Goal: Task Accomplishment & Management: Manage account settings

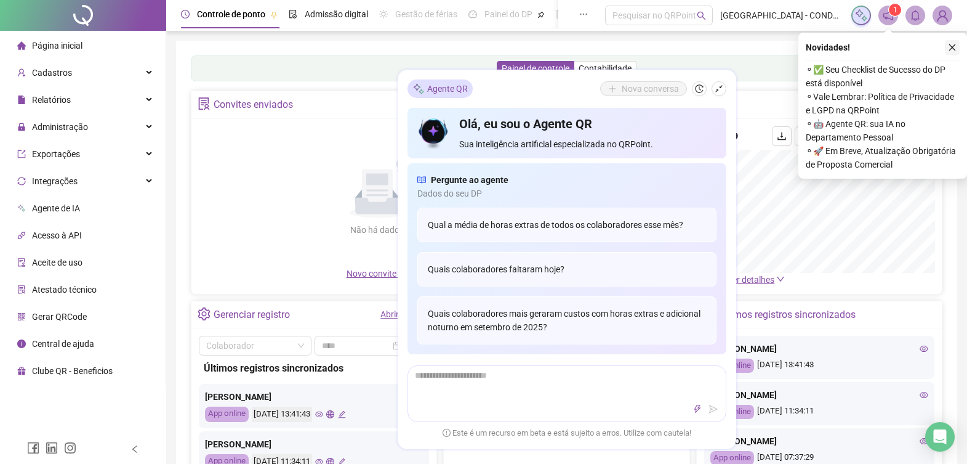
click at [954, 50] on icon "close" at bounding box center [952, 47] width 9 height 9
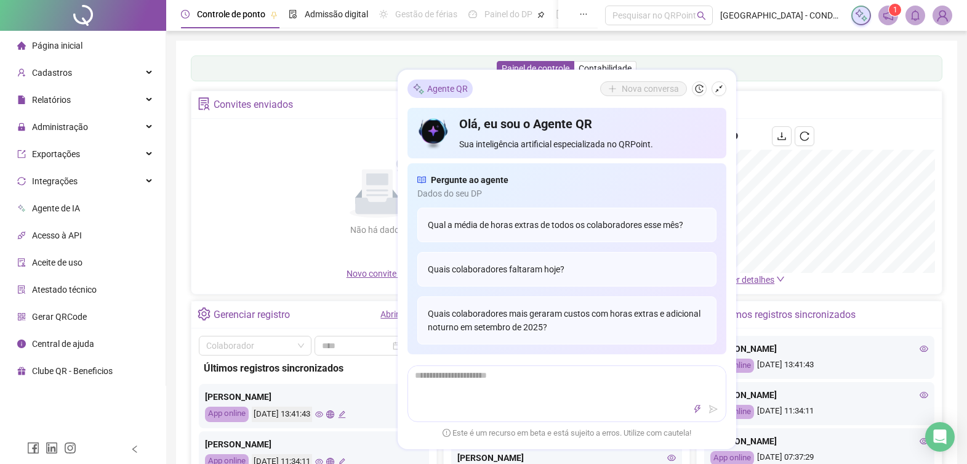
click at [55, 48] on span "Página inicial" at bounding box center [57, 46] width 50 height 10
click at [713, 91] on button "button" at bounding box center [719, 88] width 15 height 15
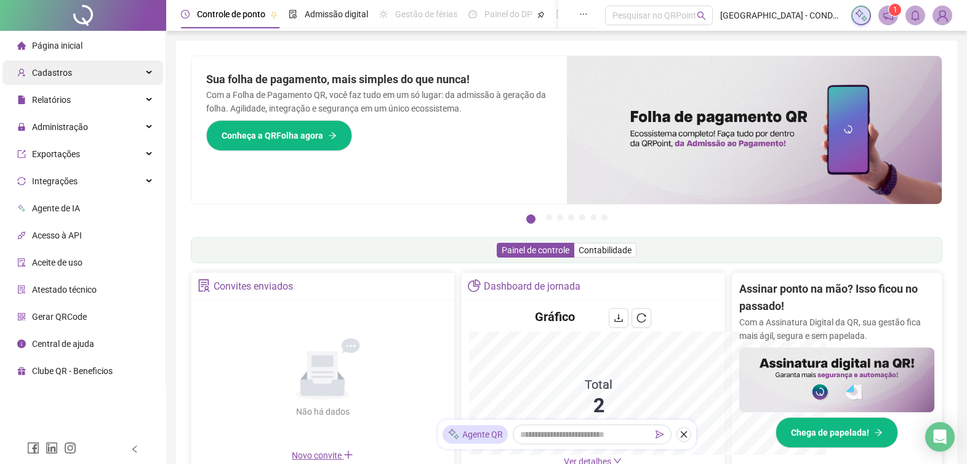
click at [47, 77] on span "Cadastros" at bounding box center [52, 73] width 40 height 10
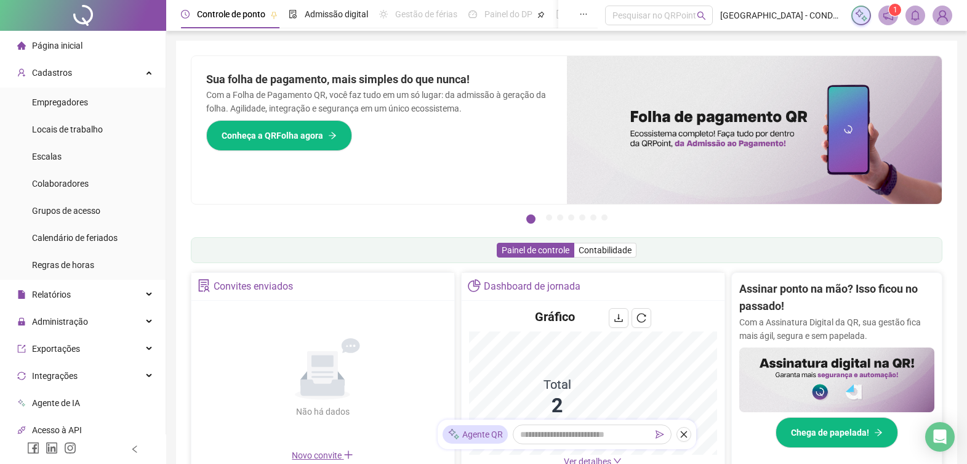
click at [57, 51] on div "Página inicial" at bounding box center [49, 45] width 65 height 25
click at [78, 46] on span "Página inicial" at bounding box center [57, 46] width 50 height 10
click at [84, 78] on div "Cadastros" at bounding box center [82, 72] width 161 height 25
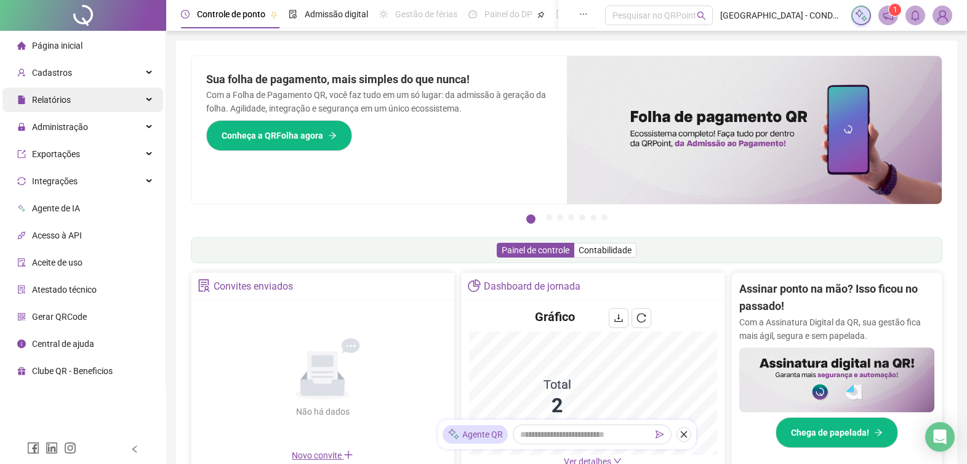
click at [71, 103] on div "Relatórios" at bounding box center [82, 99] width 161 height 25
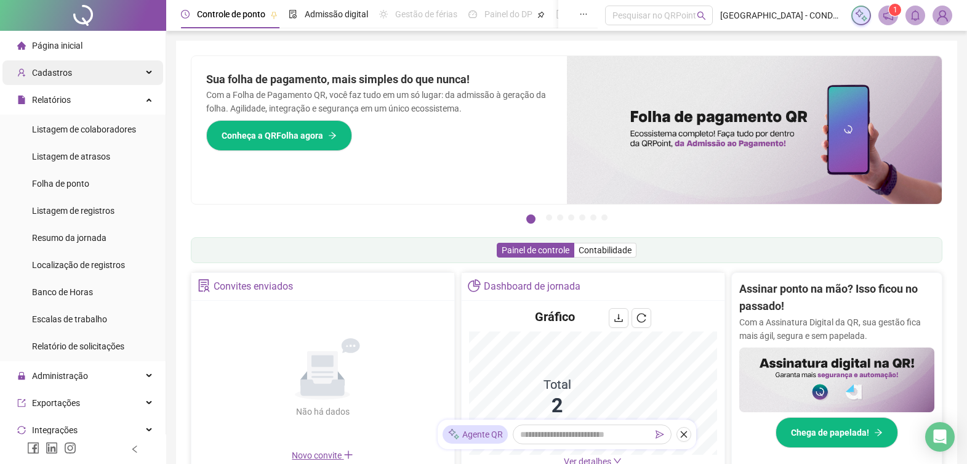
click at [84, 73] on div "Cadastros" at bounding box center [82, 72] width 161 height 25
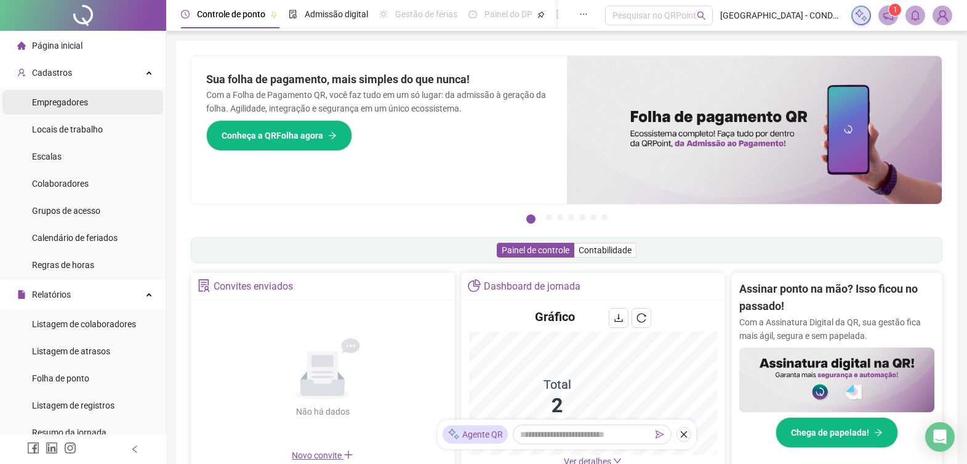
click at [89, 102] on li "Empregadores" at bounding box center [82, 102] width 161 height 25
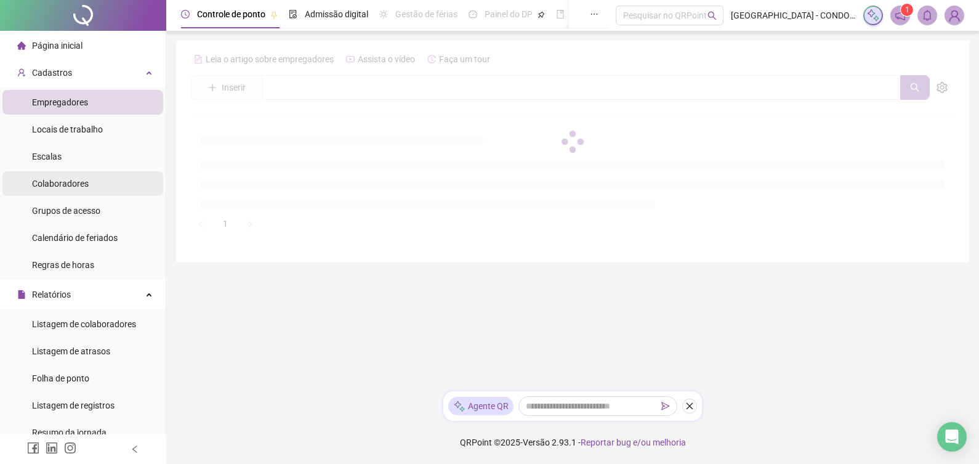
click at [73, 184] on span "Colaboradores" at bounding box center [60, 184] width 57 height 10
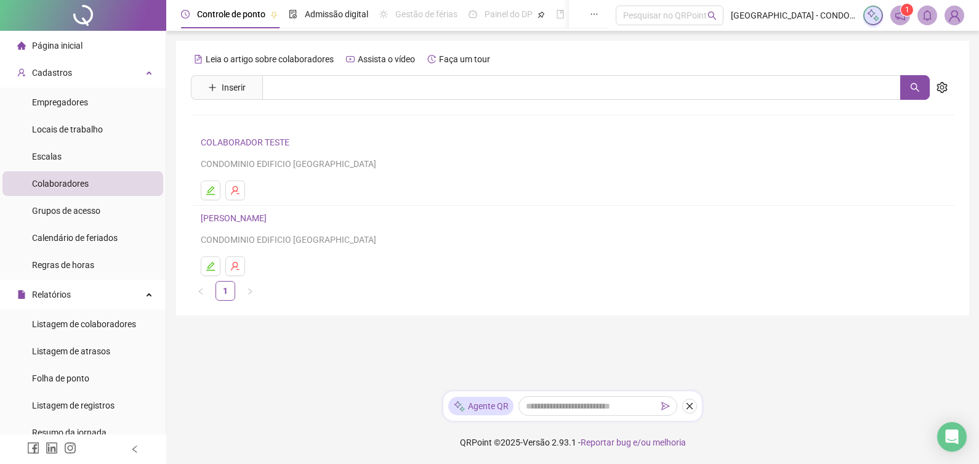
click at [73, 44] on span "Página inicial" at bounding box center [57, 46] width 50 height 10
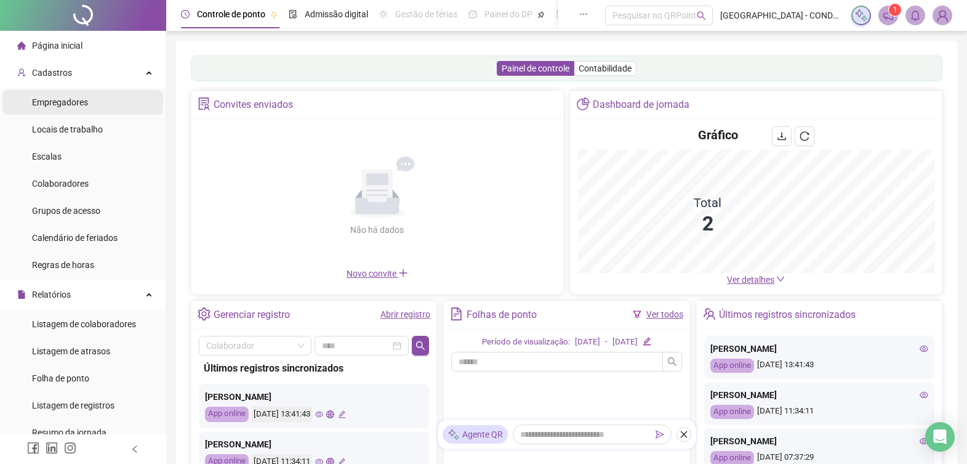
click at [83, 102] on span "Empregadores" at bounding box center [60, 102] width 56 height 10
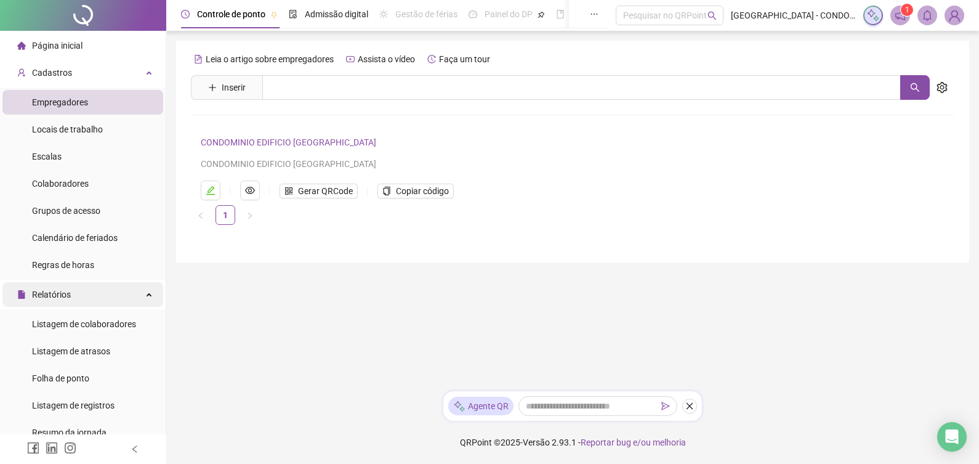
click at [68, 294] on span "Relatórios" at bounding box center [51, 294] width 39 height 10
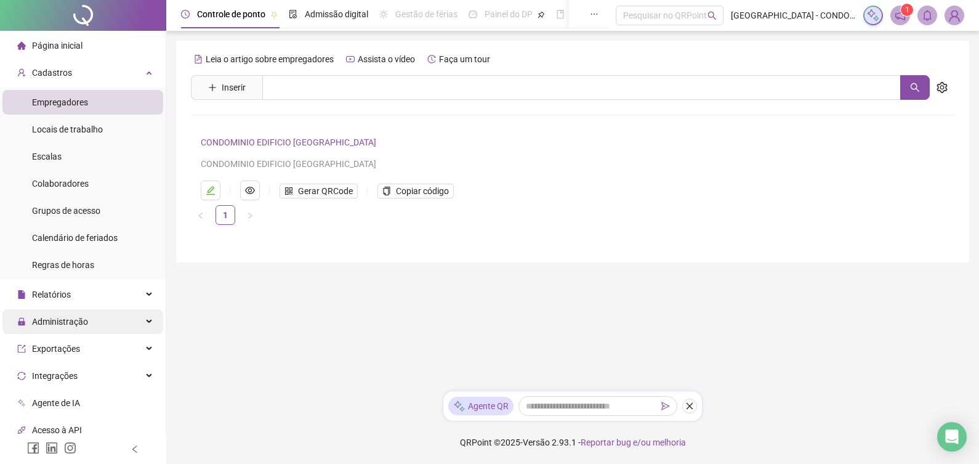
click at [81, 319] on span "Administração" at bounding box center [60, 322] width 56 height 10
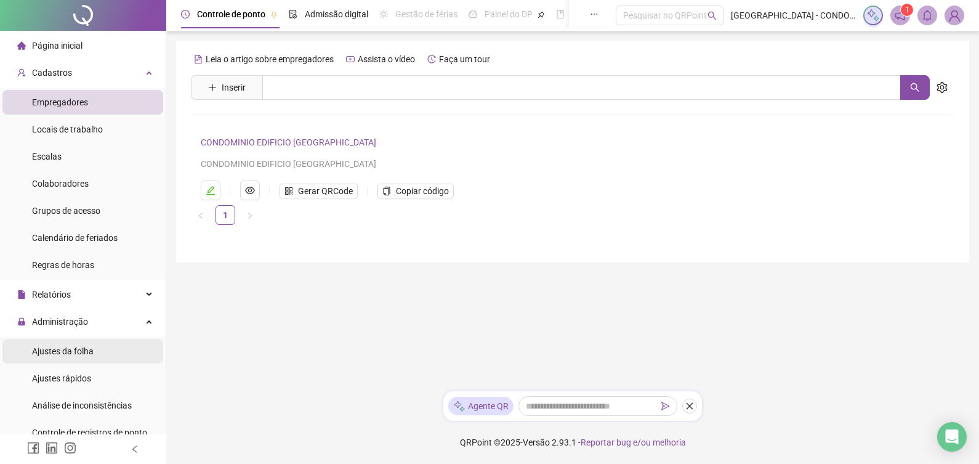
click at [70, 351] on span "Ajustes da folha" at bounding box center [63, 351] width 62 height 10
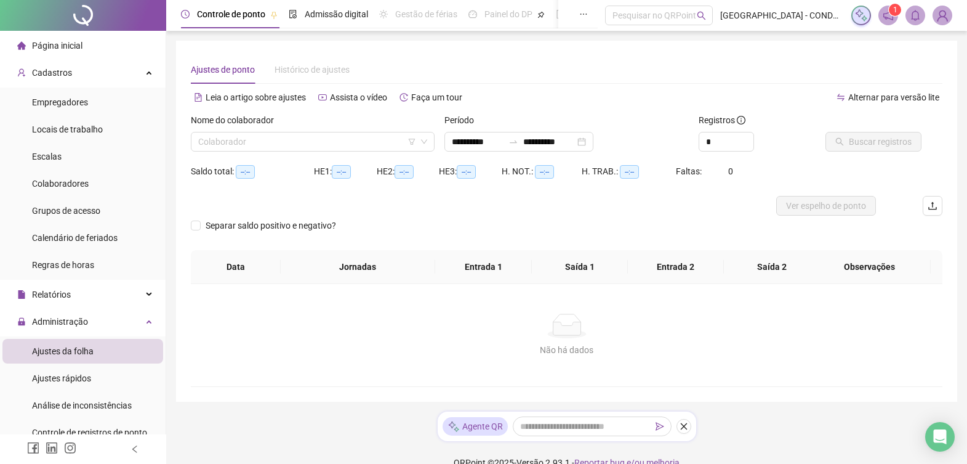
type input "**********"
click at [315, 71] on span "Histórico de ajustes" at bounding box center [312, 70] width 75 height 10
click at [252, 118] on label "Nome do colaborador" at bounding box center [236, 120] width 91 height 14
click at [99, 47] on li "Página inicial" at bounding box center [82, 45] width 161 height 25
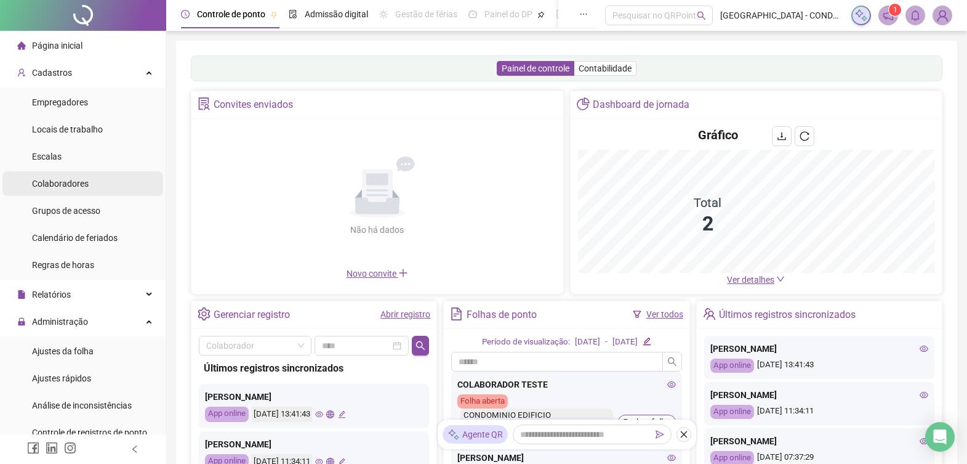
click at [48, 181] on span "Colaboradores" at bounding box center [60, 184] width 57 height 10
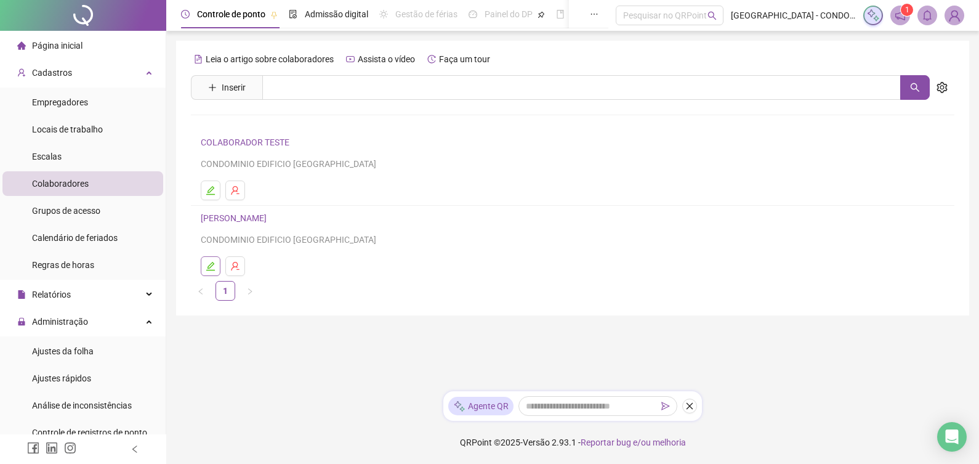
click at [209, 267] on icon "edit" at bounding box center [210, 266] width 9 height 9
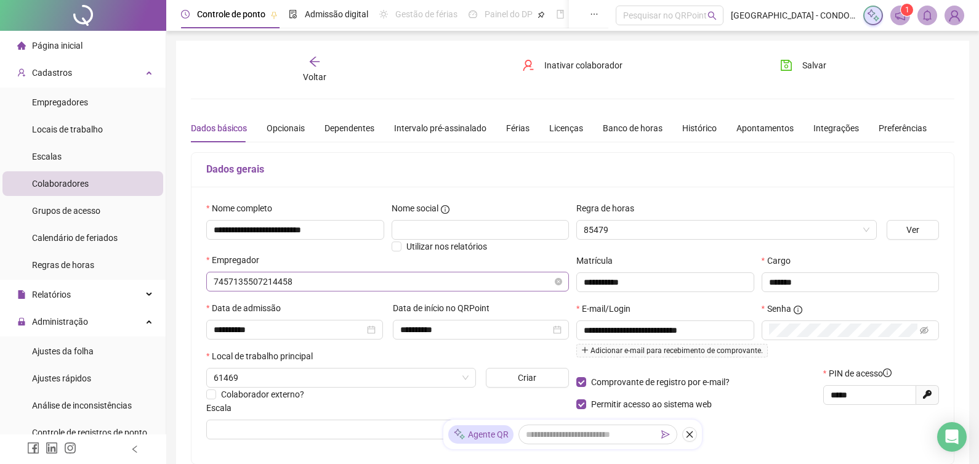
type input "*****"
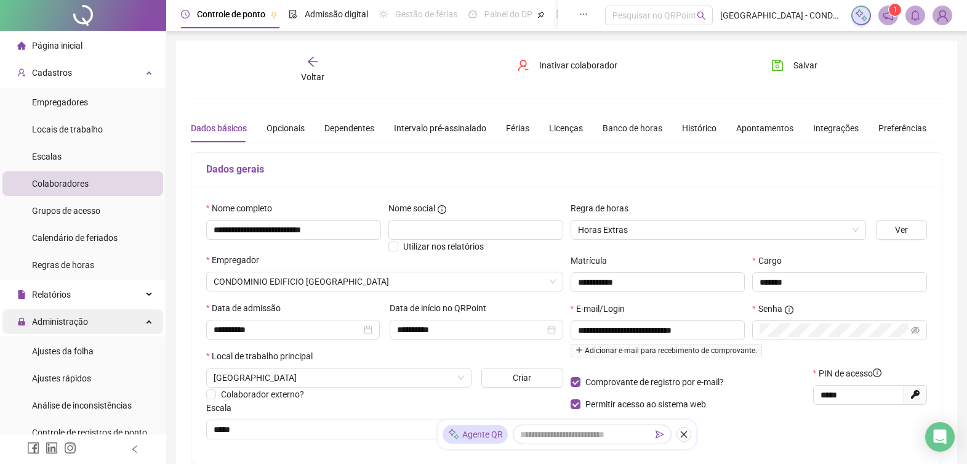
click at [86, 323] on span "Administração" at bounding box center [60, 322] width 56 height 10
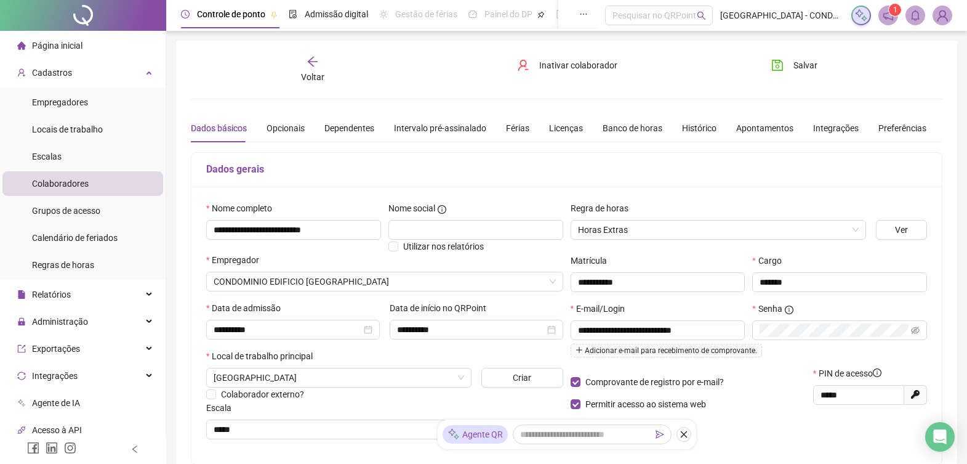
click at [77, 42] on span "Página inicial" at bounding box center [57, 46] width 50 height 10
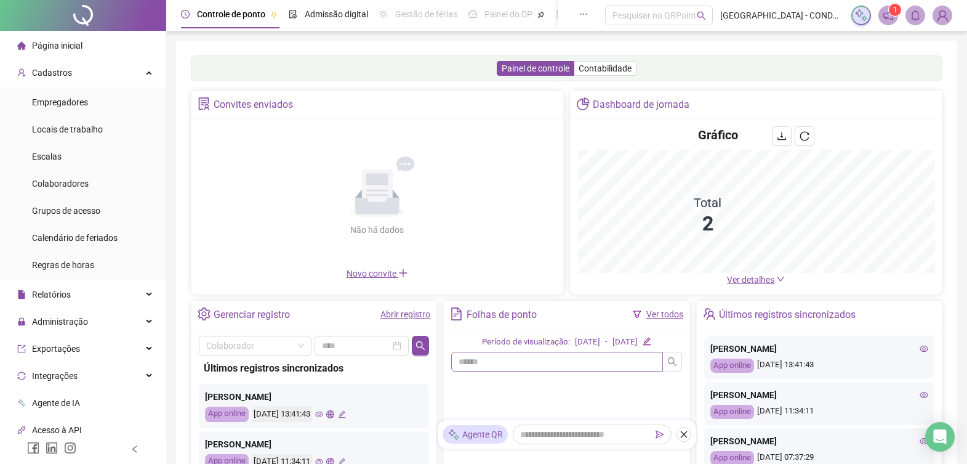
scroll to position [159, 0]
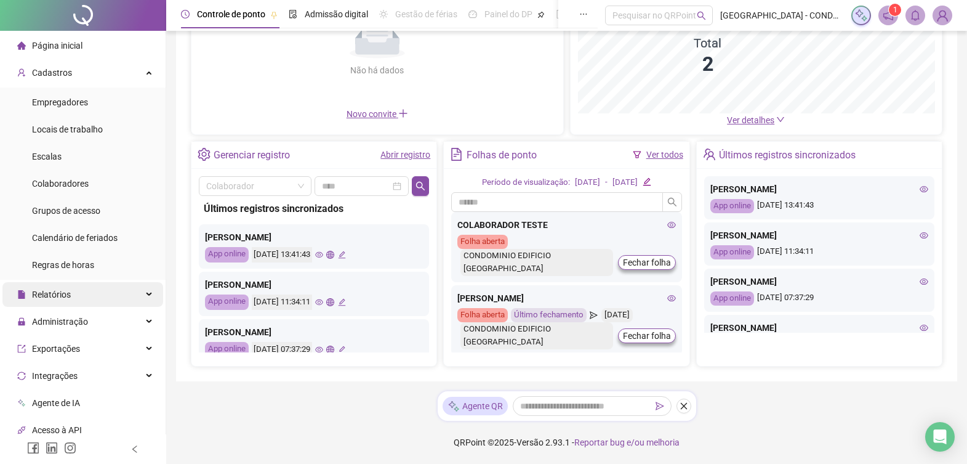
click at [77, 290] on div "Relatórios" at bounding box center [82, 294] width 161 height 25
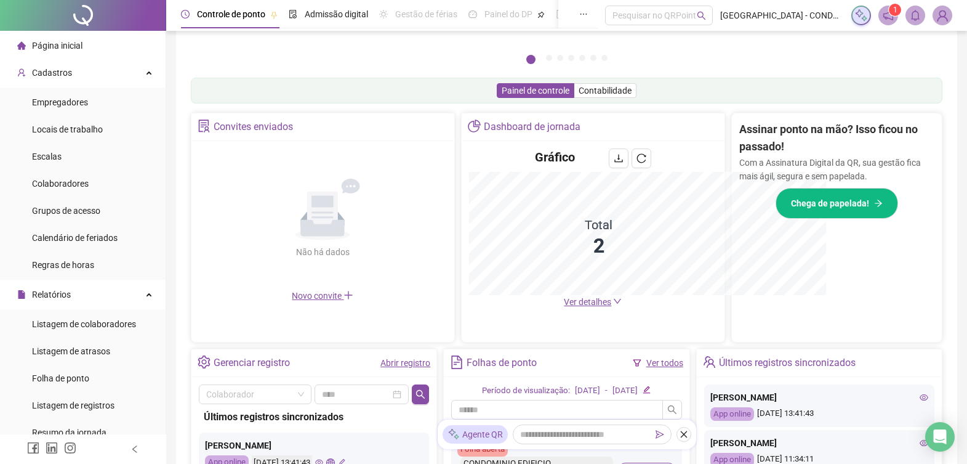
scroll to position [341, 0]
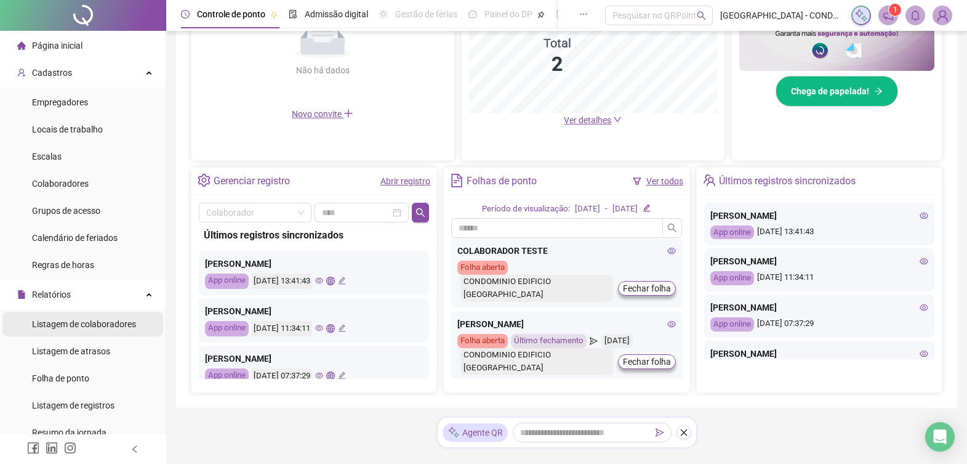
click at [77, 323] on span "Listagem de colaboradores" at bounding box center [84, 324] width 104 height 10
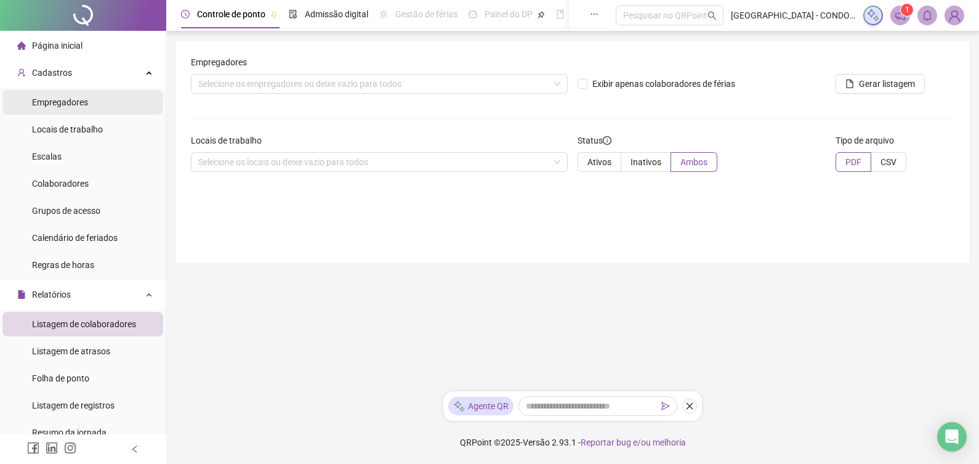
click at [87, 103] on li "Empregadores" at bounding box center [82, 102] width 161 height 25
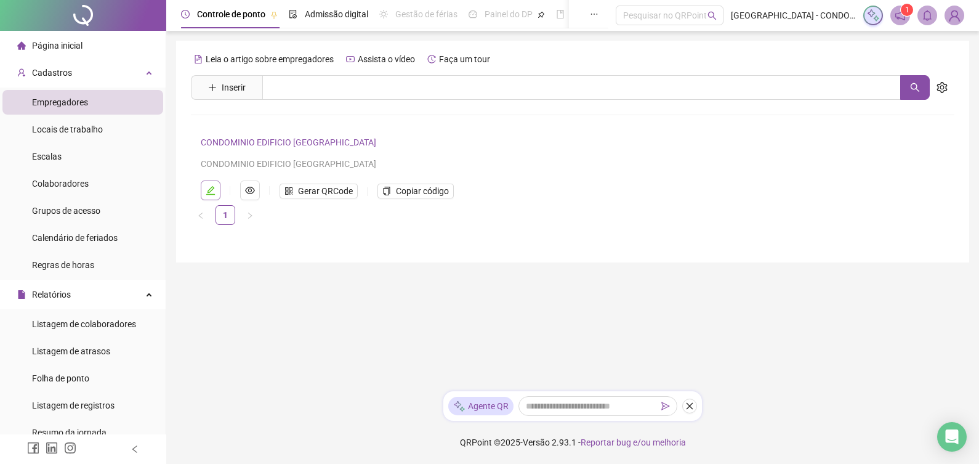
click at [203, 192] on button "button" at bounding box center [211, 190] width 20 height 20
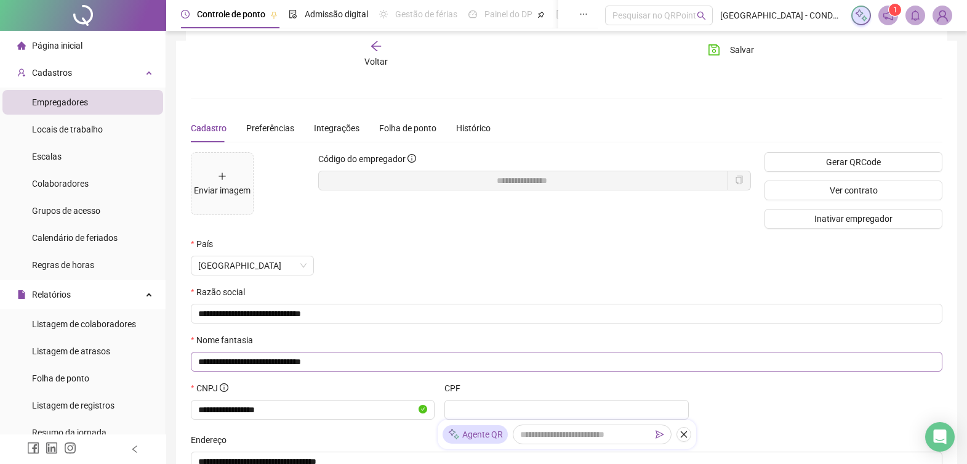
scroll to position [115, 0]
